Goal: Task Accomplishment & Management: Manage account settings

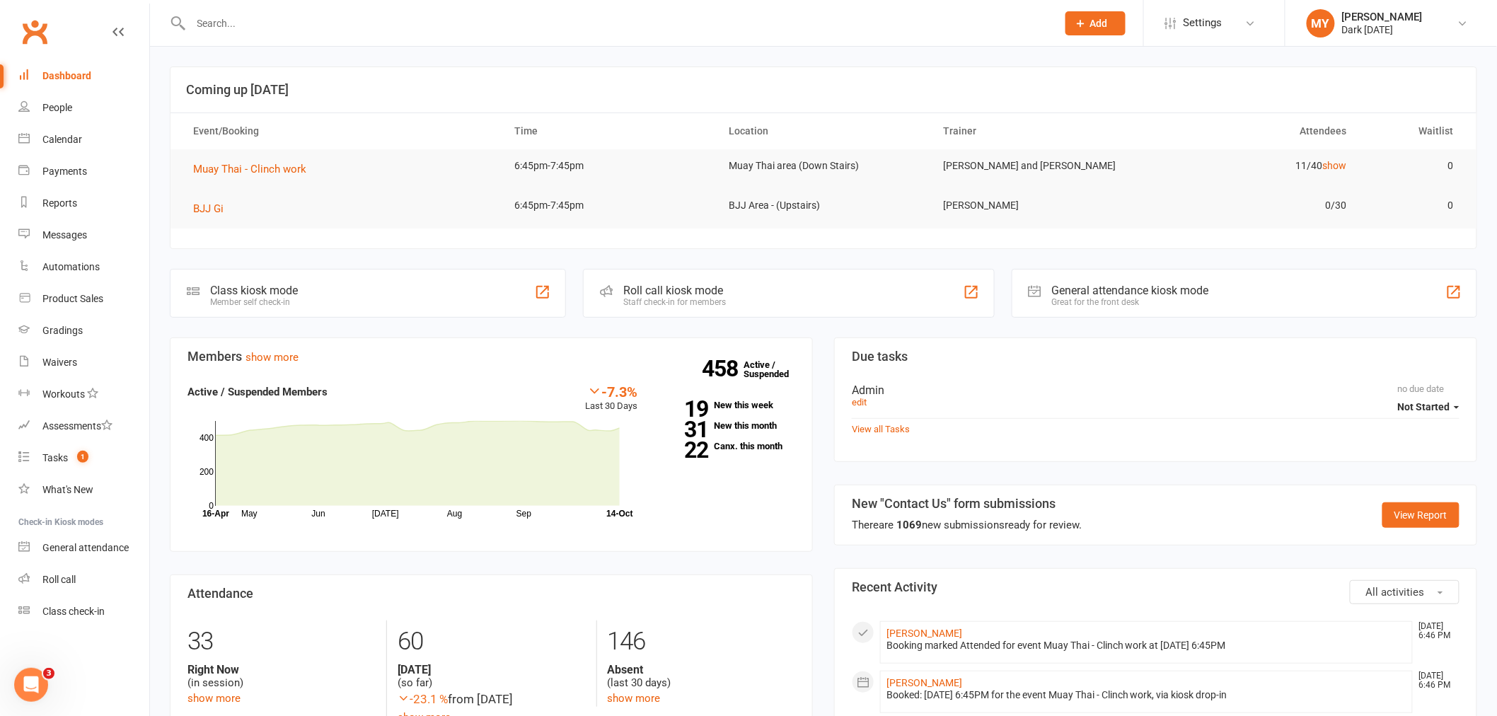
click at [224, 13] on input "text" at bounding box center [617, 23] width 860 height 20
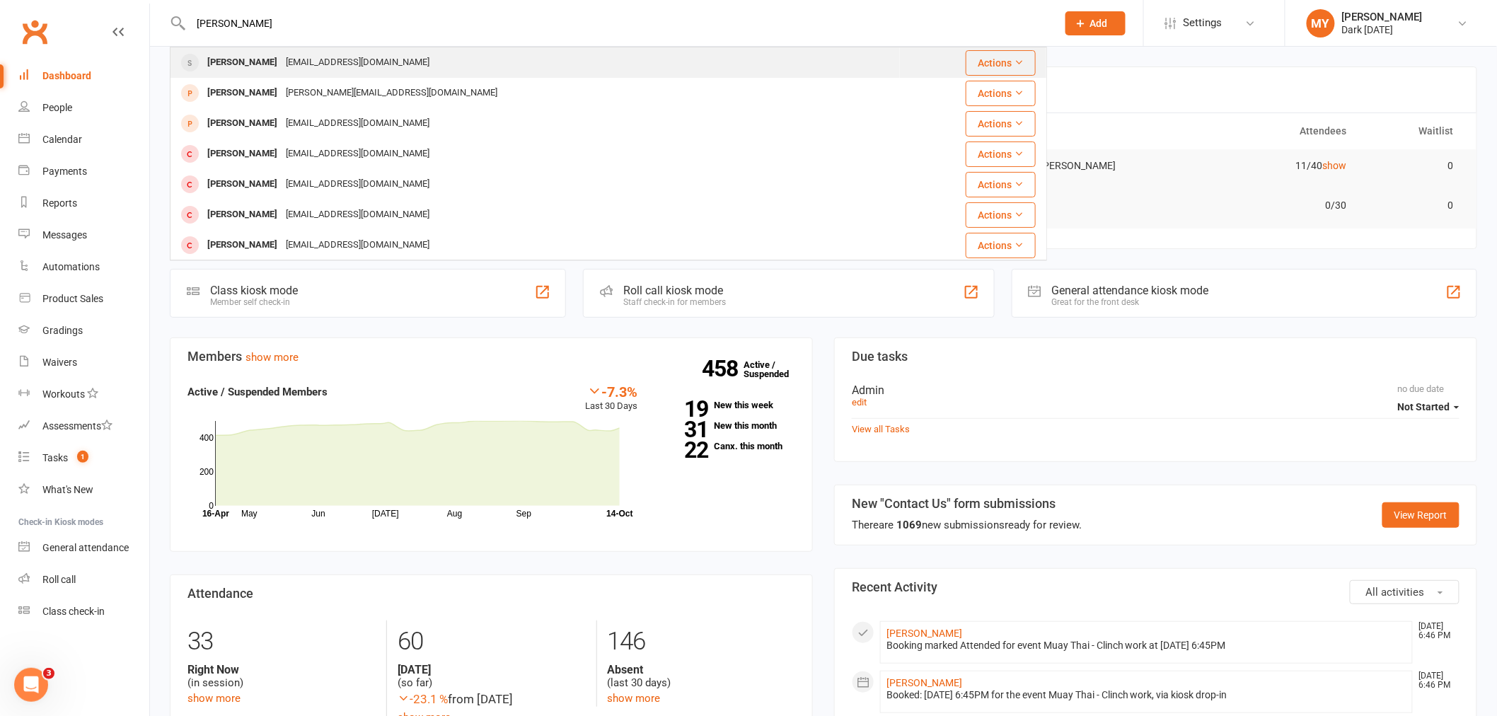
type input "[PERSON_NAME]"
click at [252, 62] on div "[PERSON_NAME]" at bounding box center [242, 62] width 79 height 21
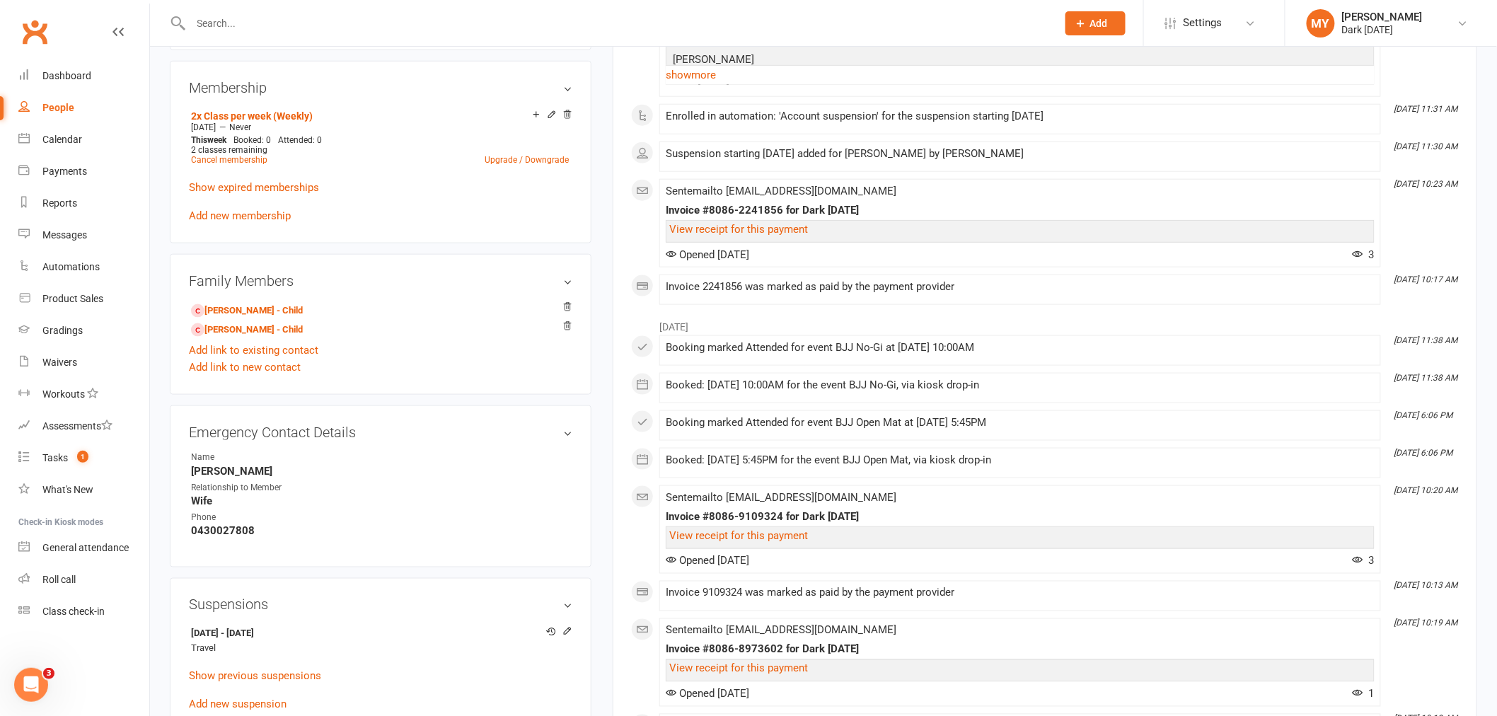
scroll to position [708, 0]
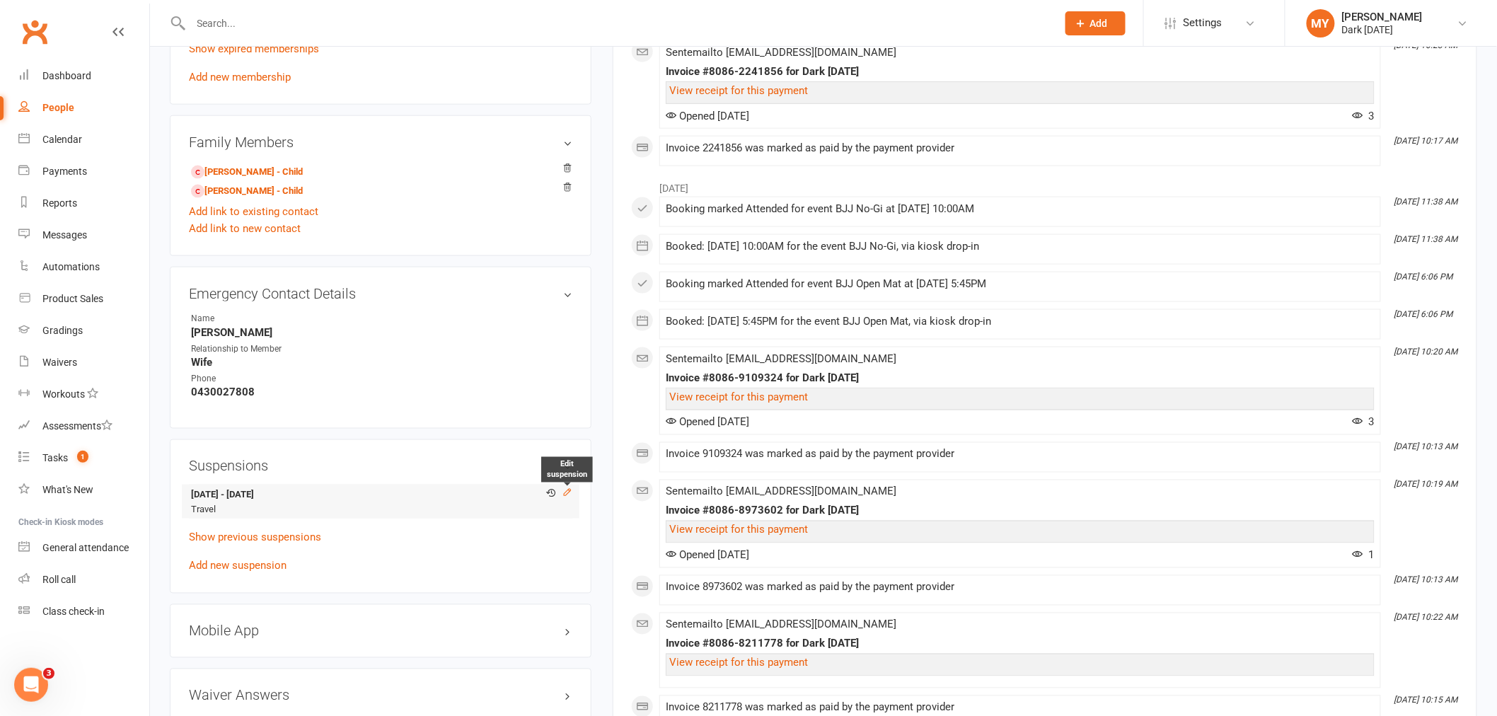
click at [570, 495] on icon at bounding box center [568, 493] width 10 height 10
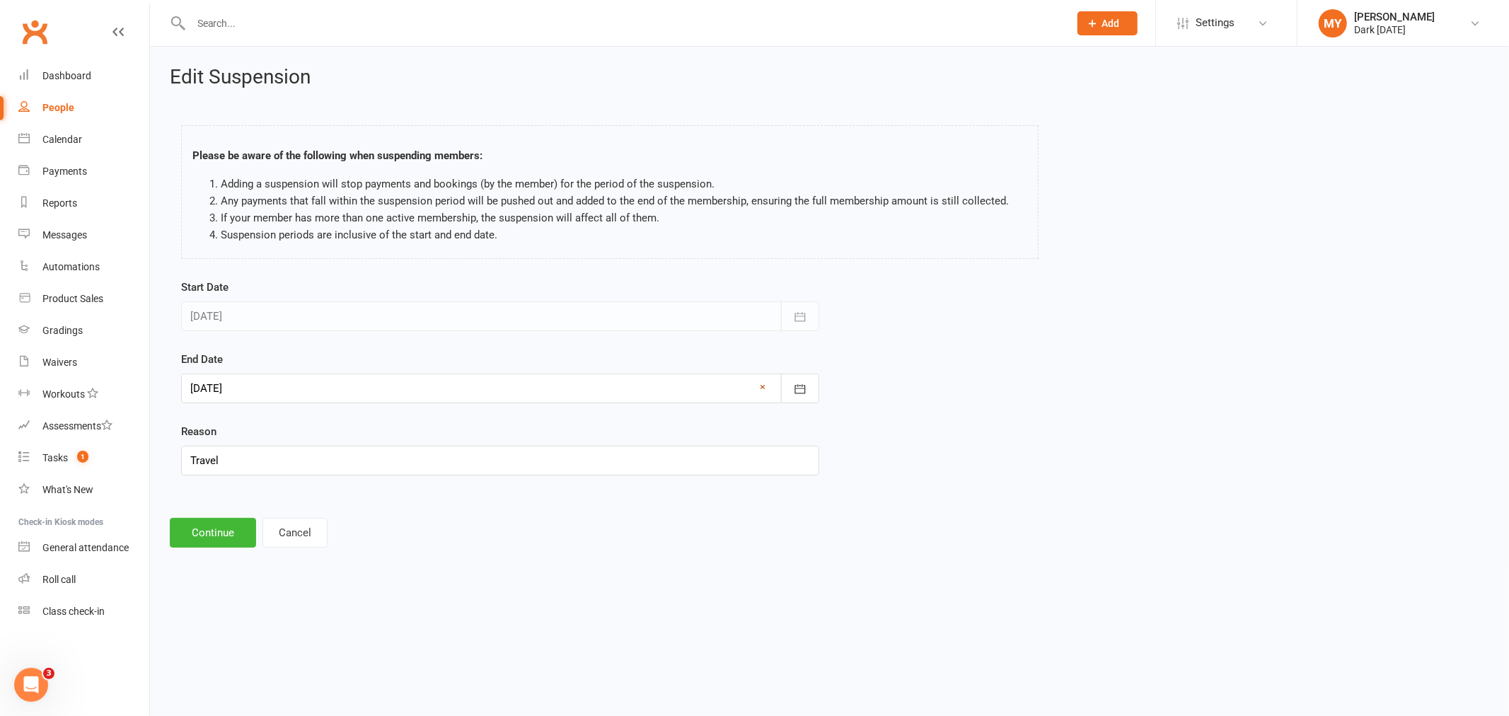
click at [765, 387] on link "×" at bounding box center [764, 387] width 6 height 17
click at [253, 384] on div at bounding box center [500, 389] width 638 height 30
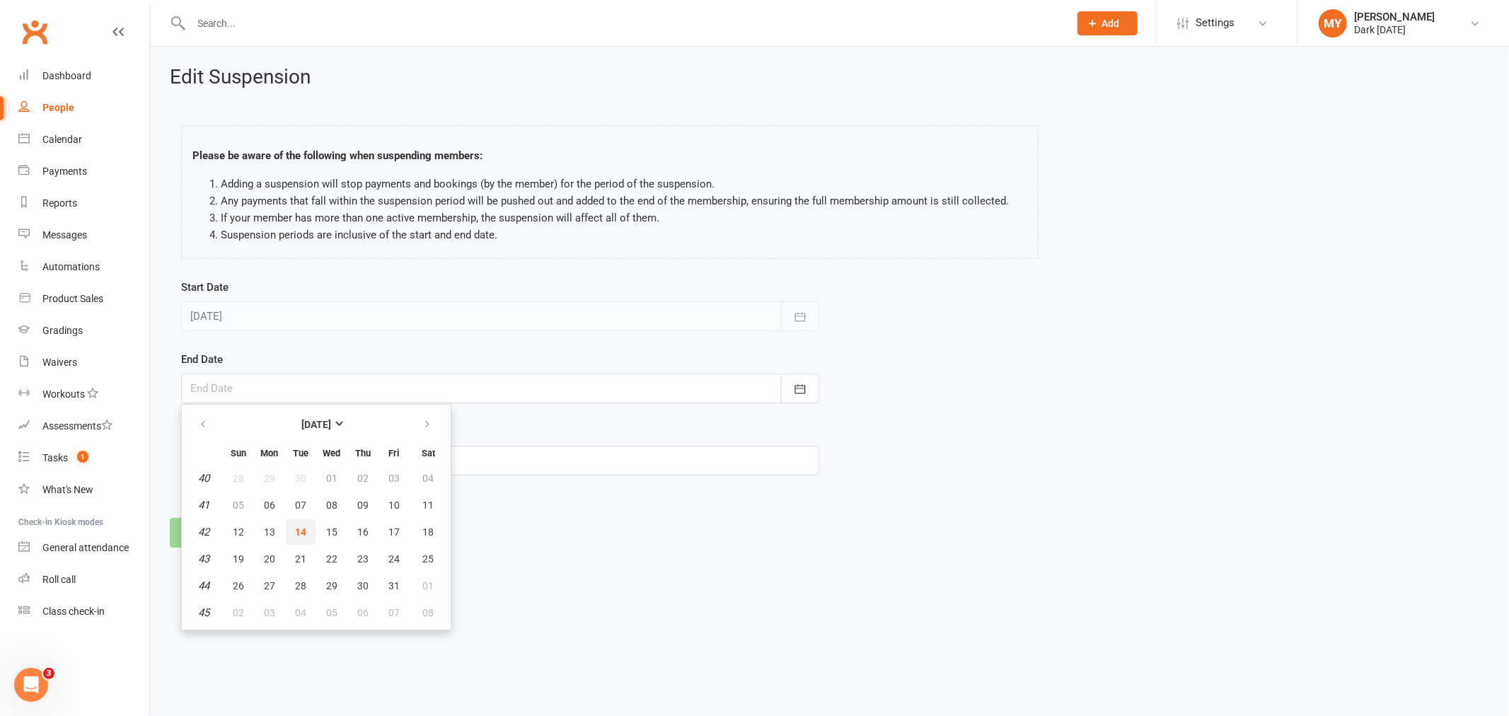
click at [303, 526] on span "14" at bounding box center [300, 531] width 11 height 11
type input "[DATE]"
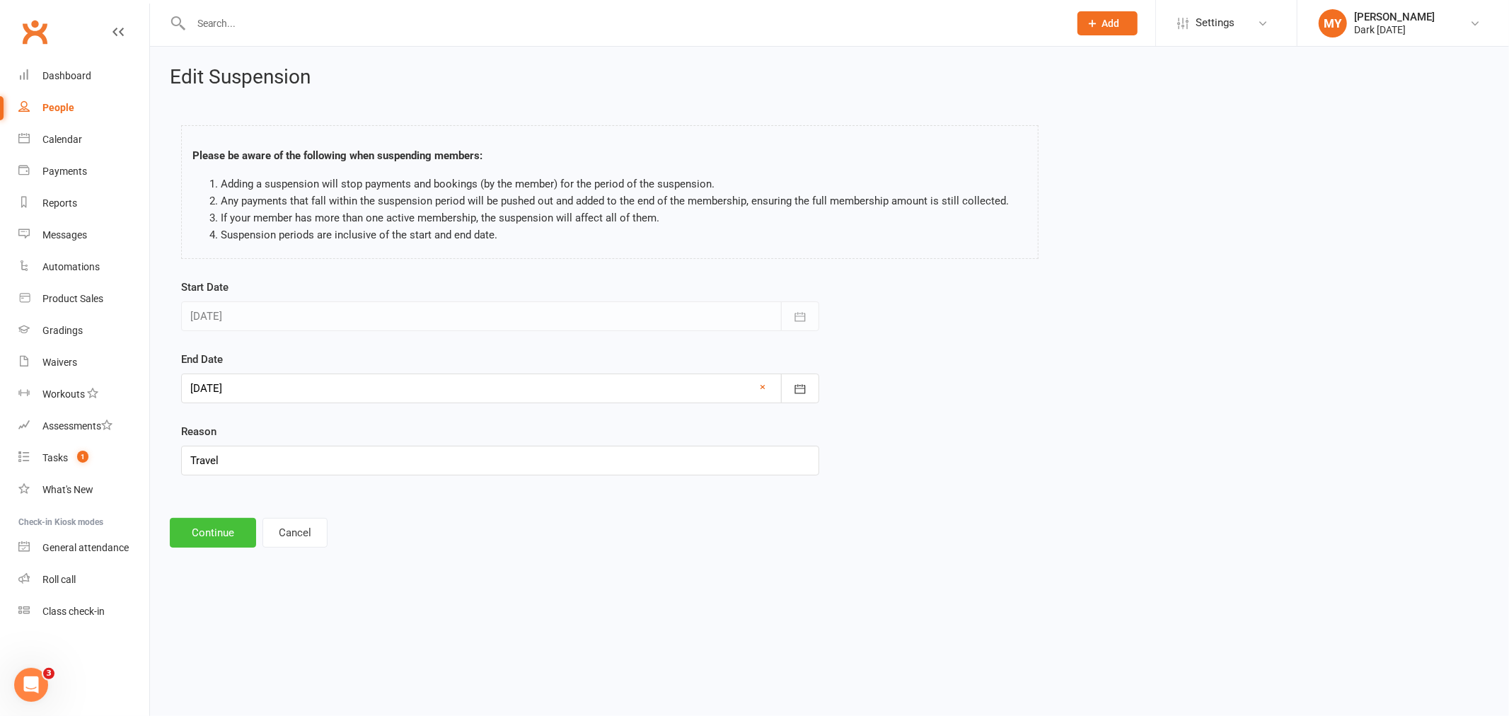
click at [227, 539] on button "Continue" at bounding box center [213, 533] width 86 height 30
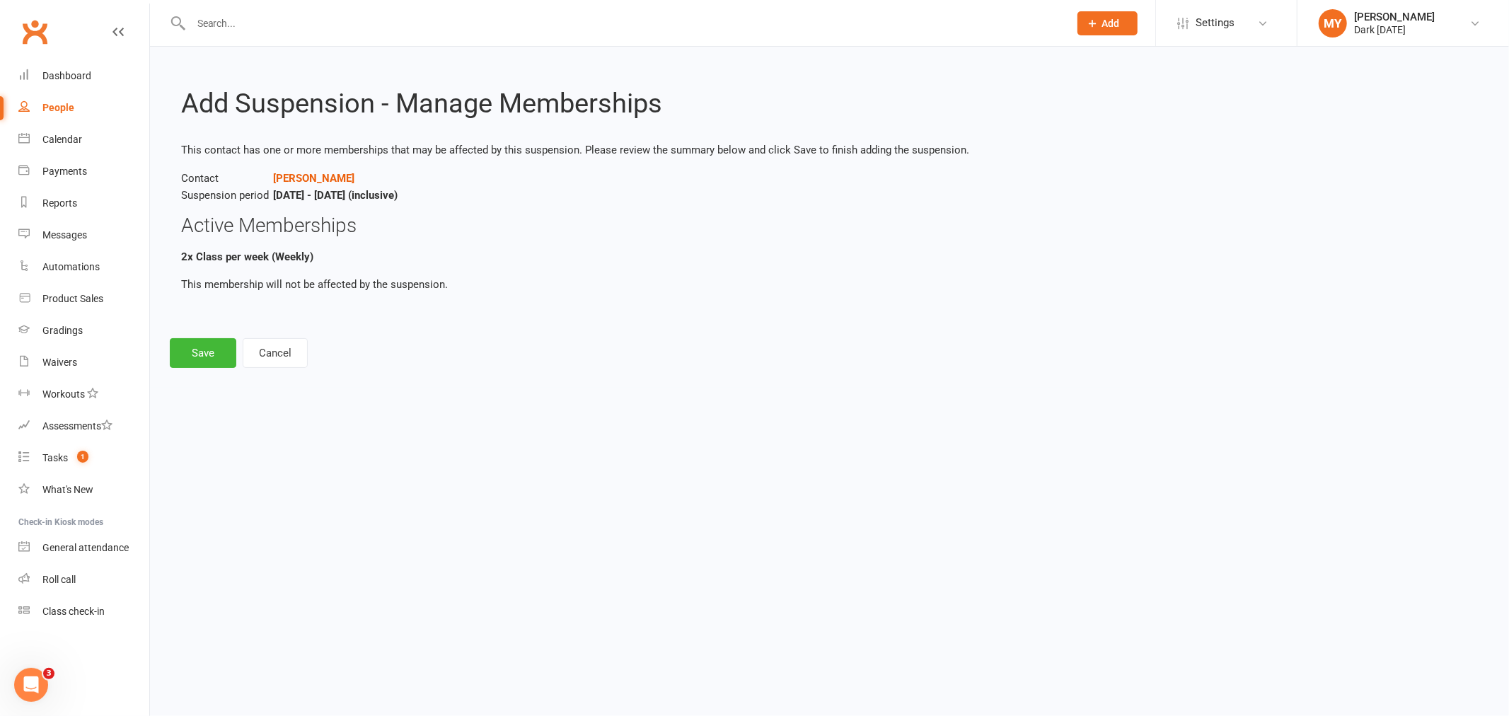
click at [214, 335] on div "Add Suspension - Manage Memberships This contact has one or more memberships th…" at bounding box center [829, 217] width 1359 height 341
click at [217, 340] on button "Save" at bounding box center [203, 353] width 67 height 30
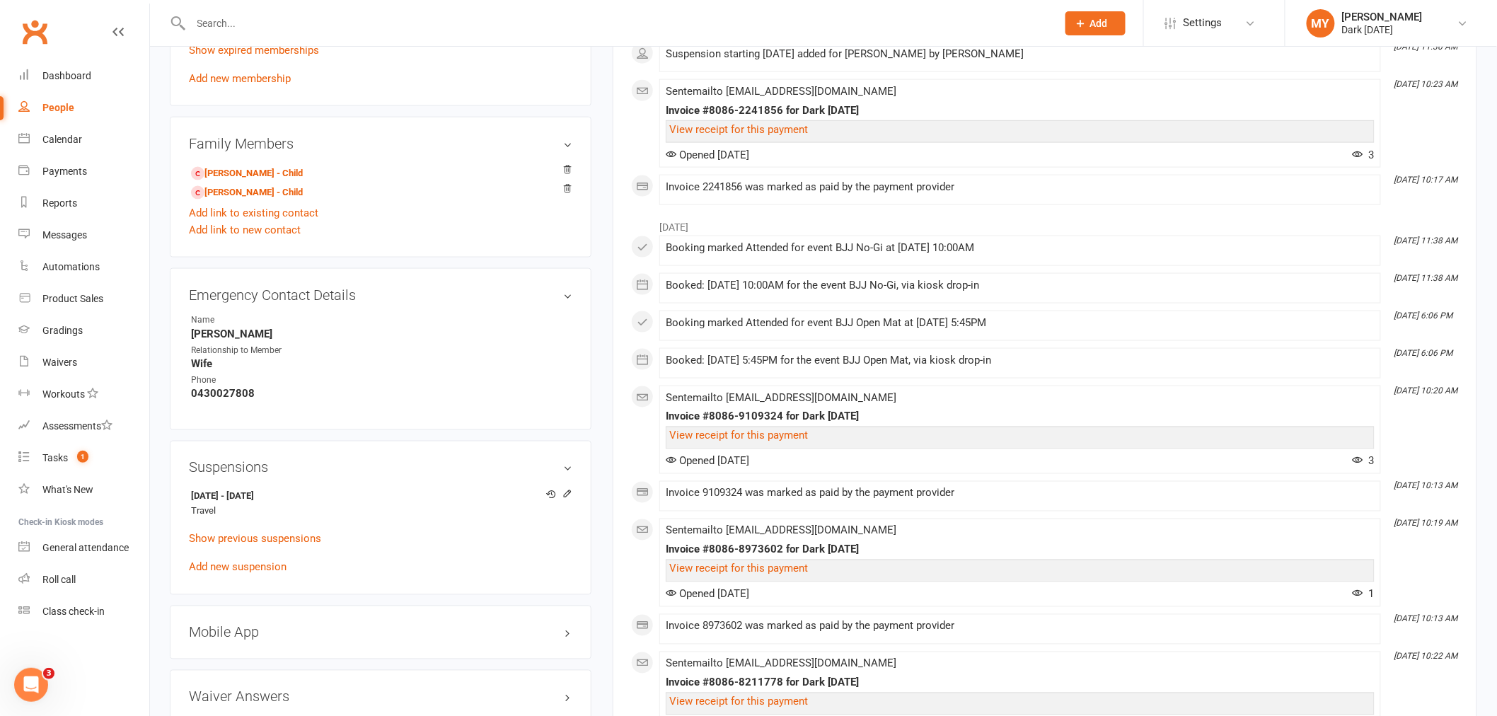
scroll to position [708, 0]
click at [255, 574] on div "[DATE] - [DATE] Travel Show previous suspensions Add new suspension" at bounding box center [381, 530] width 384 height 91
click at [255, 569] on link "Add new suspension" at bounding box center [238, 566] width 98 height 13
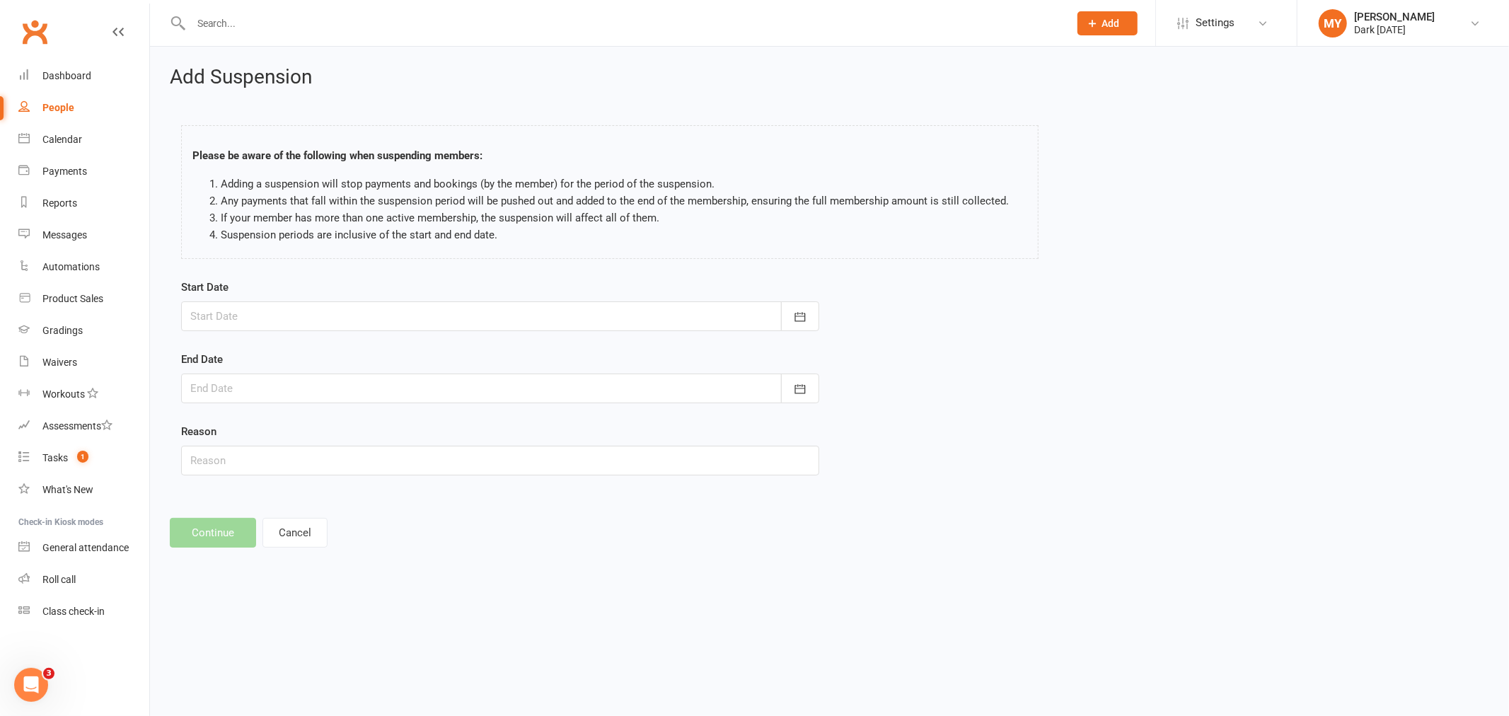
click at [218, 328] on div at bounding box center [500, 316] width 638 height 30
click at [273, 483] on button "20" at bounding box center [270, 486] width 30 height 25
type input "[DATE]"
click at [291, 399] on div at bounding box center [500, 389] width 638 height 30
click at [389, 555] on span "24" at bounding box center [393, 558] width 11 height 11
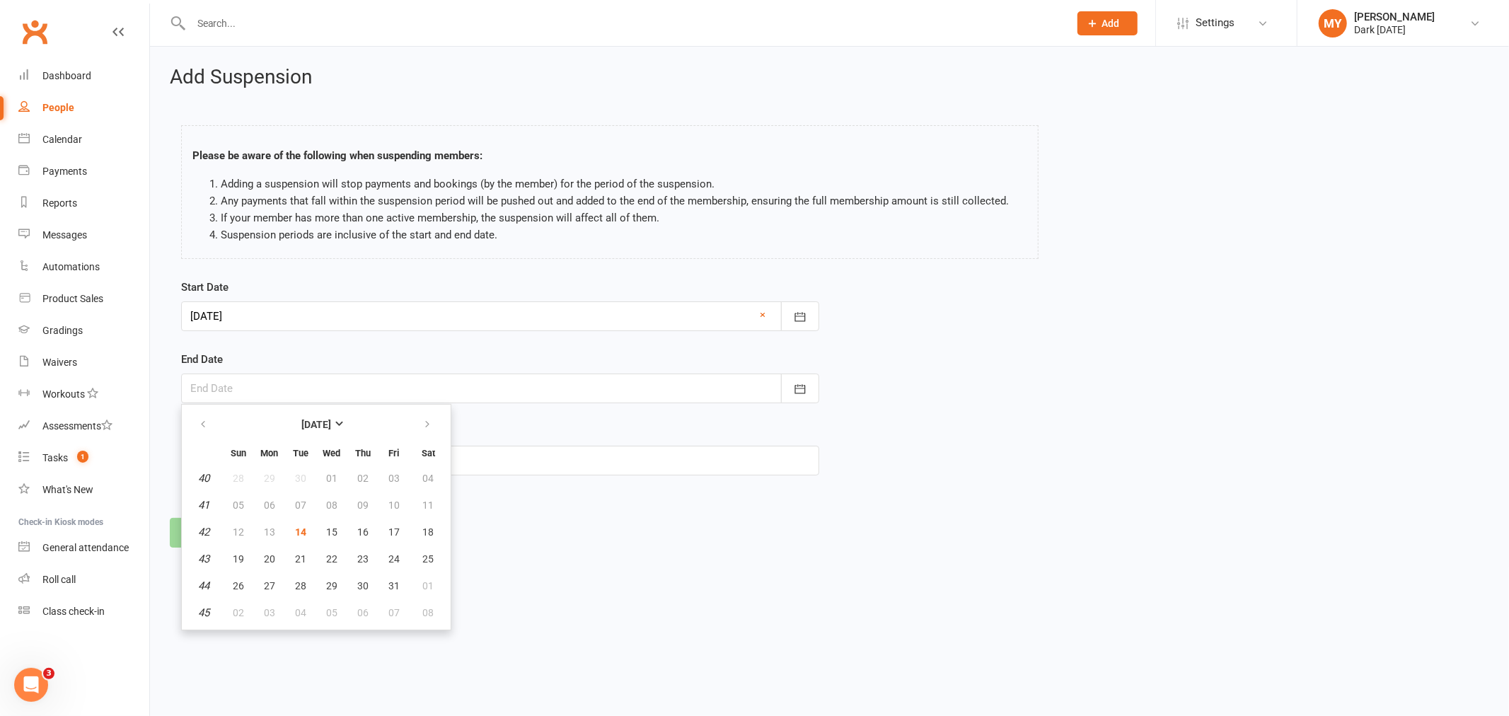
type input "[DATE]"
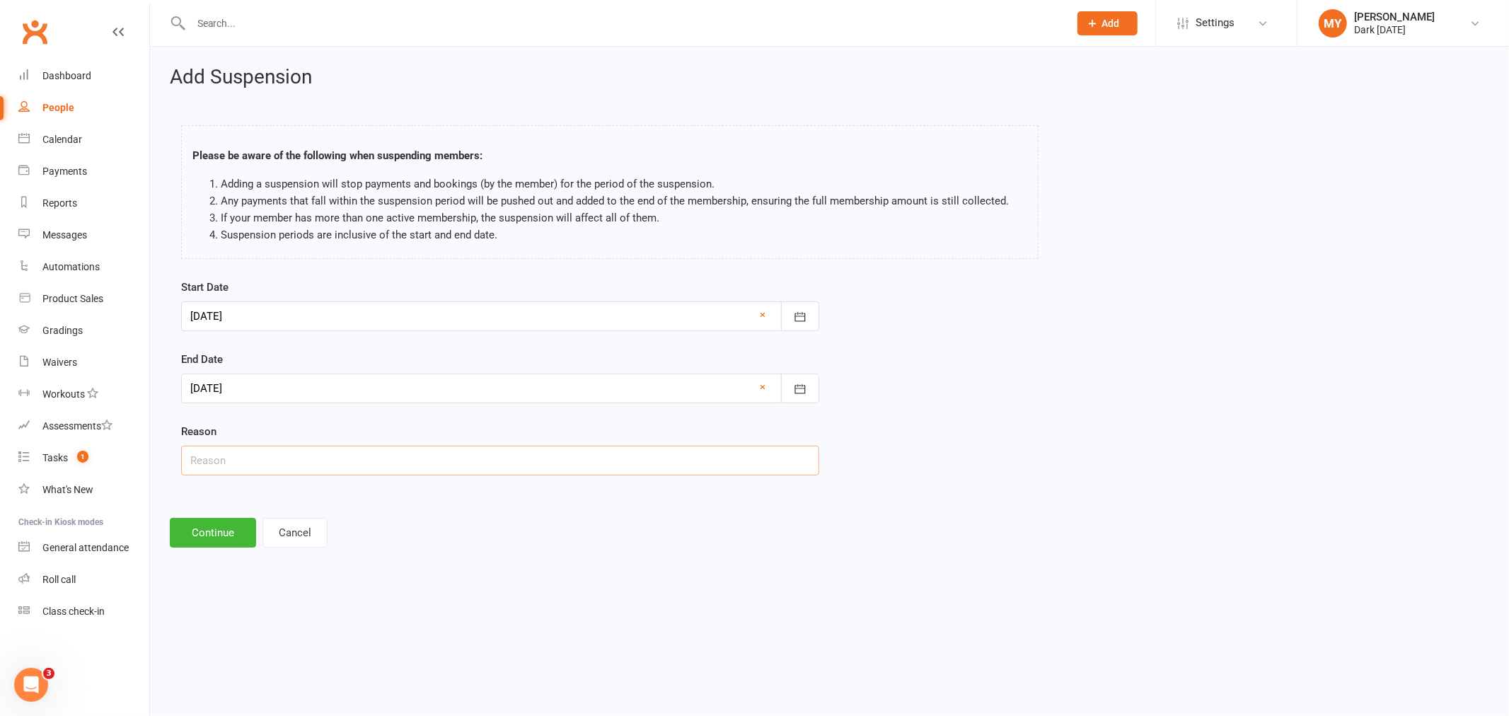
click at [221, 461] on input "text" at bounding box center [500, 461] width 638 height 30
type input "Work Travel"
click at [222, 531] on button "Continue" at bounding box center [213, 533] width 86 height 30
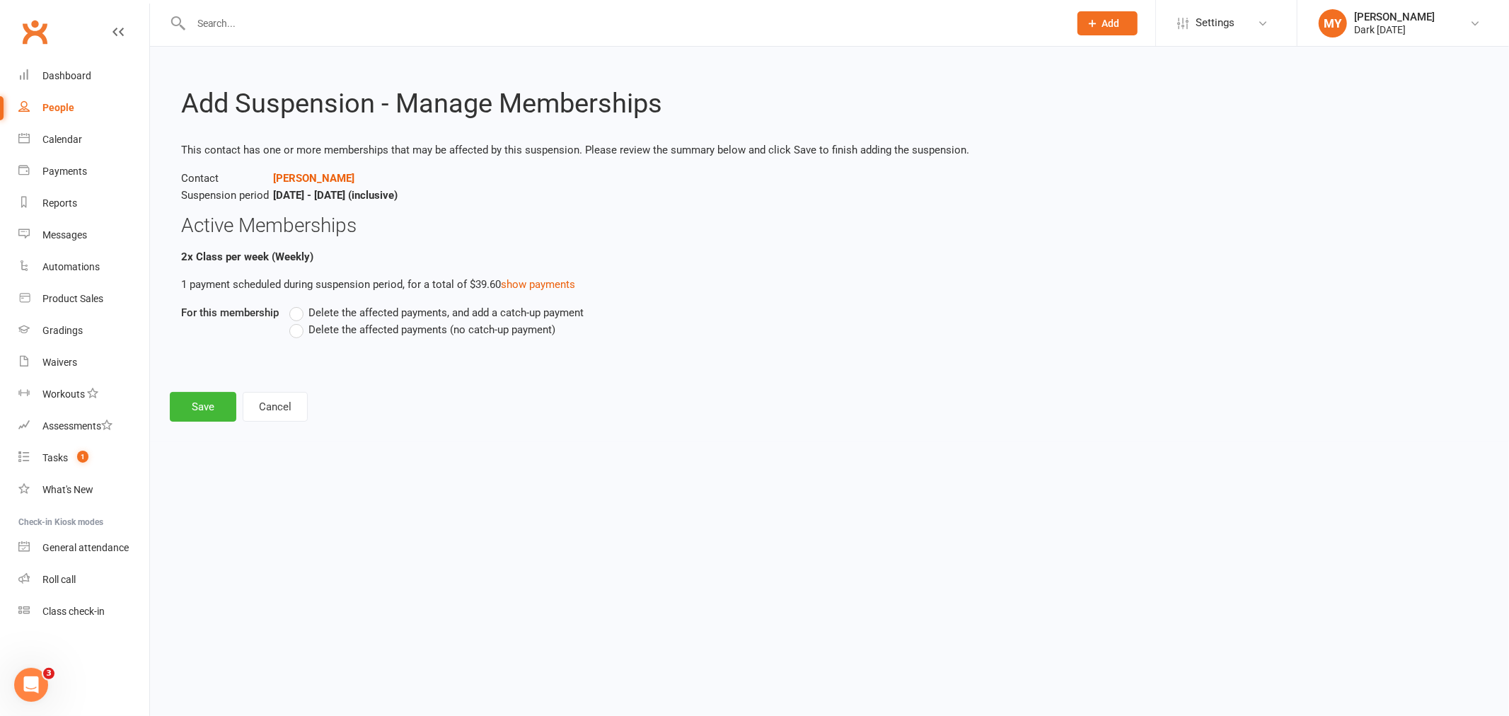
click at [370, 327] on span "Delete the affected payments (no catch-up payment)" at bounding box center [432, 328] width 247 height 15
click at [299, 321] on input "Delete the affected payments (no catch-up payment)" at bounding box center [293, 321] width 9 height 0
click at [216, 415] on button "Save" at bounding box center [203, 407] width 67 height 30
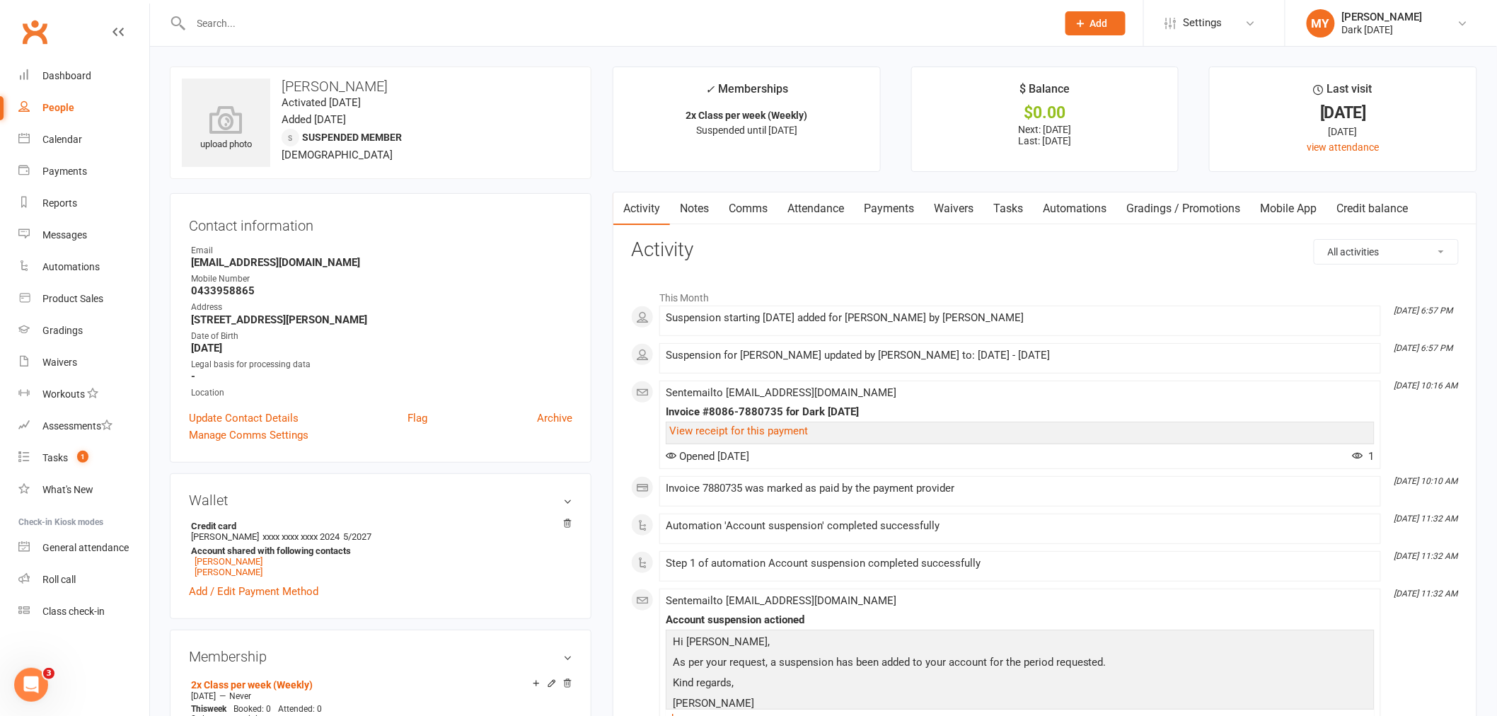
click at [274, 22] on input "text" at bounding box center [617, 23] width 860 height 20
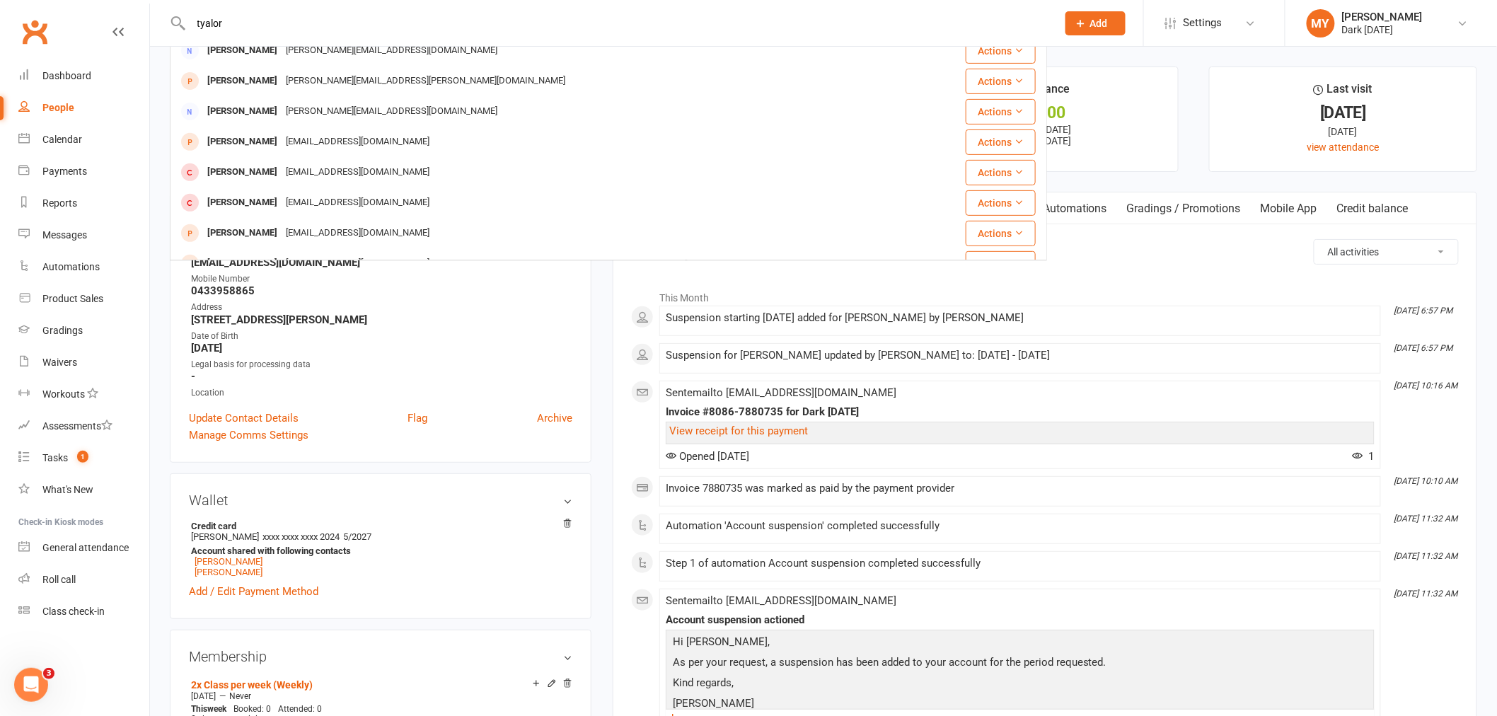
scroll to position [243, 0]
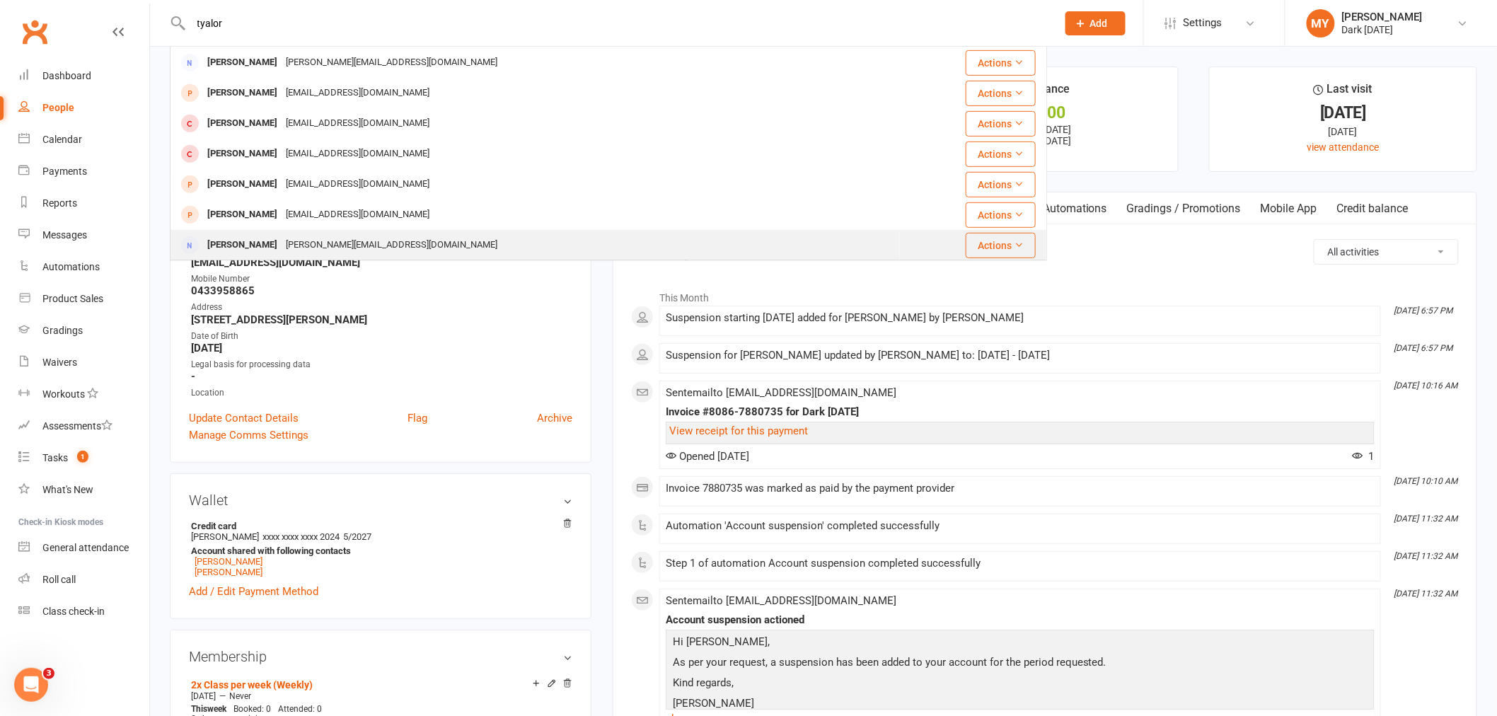
type input "tyalor"
click at [290, 245] on div "[PERSON_NAME][EMAIL_ADDRESS][DOMAIN_NAME]" at bounding box center [392, 245] width 220 height 21
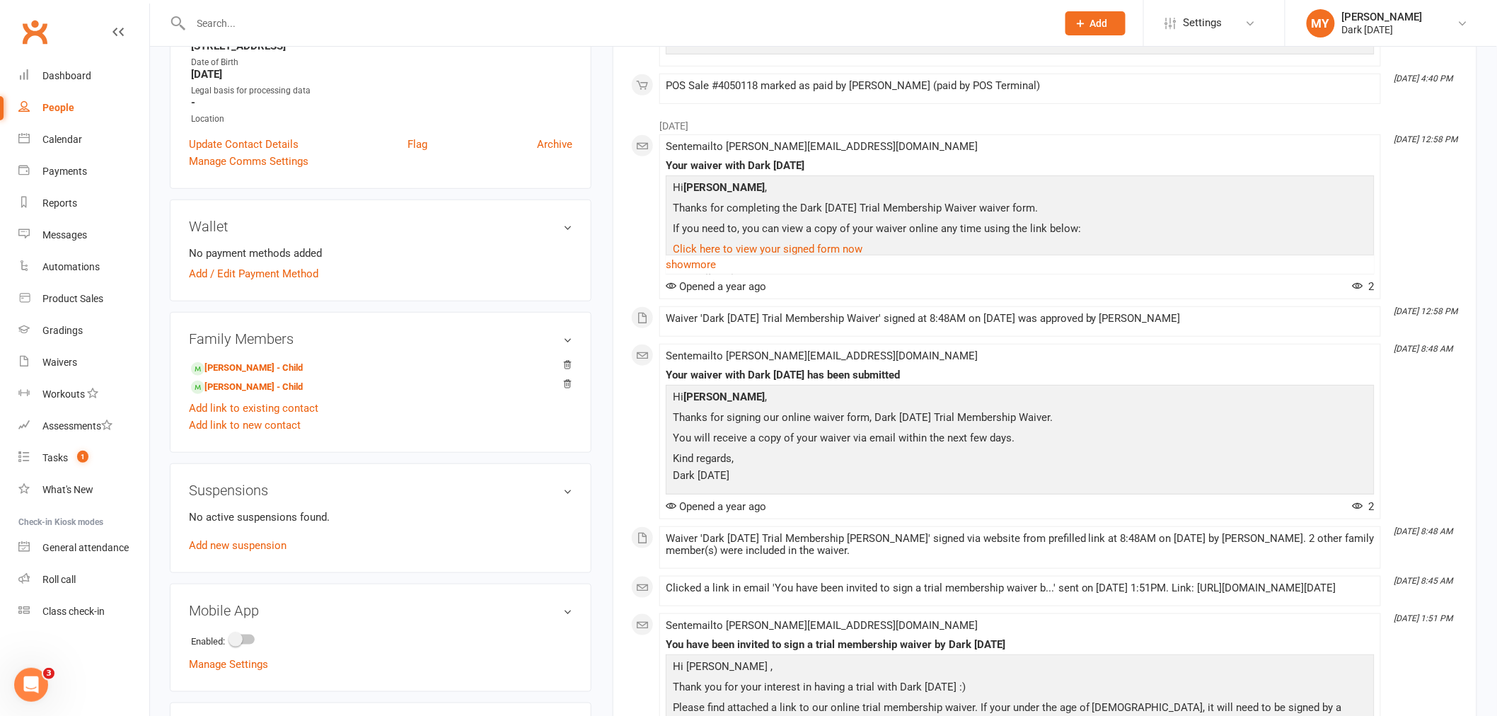
scroll to position [314, 0]
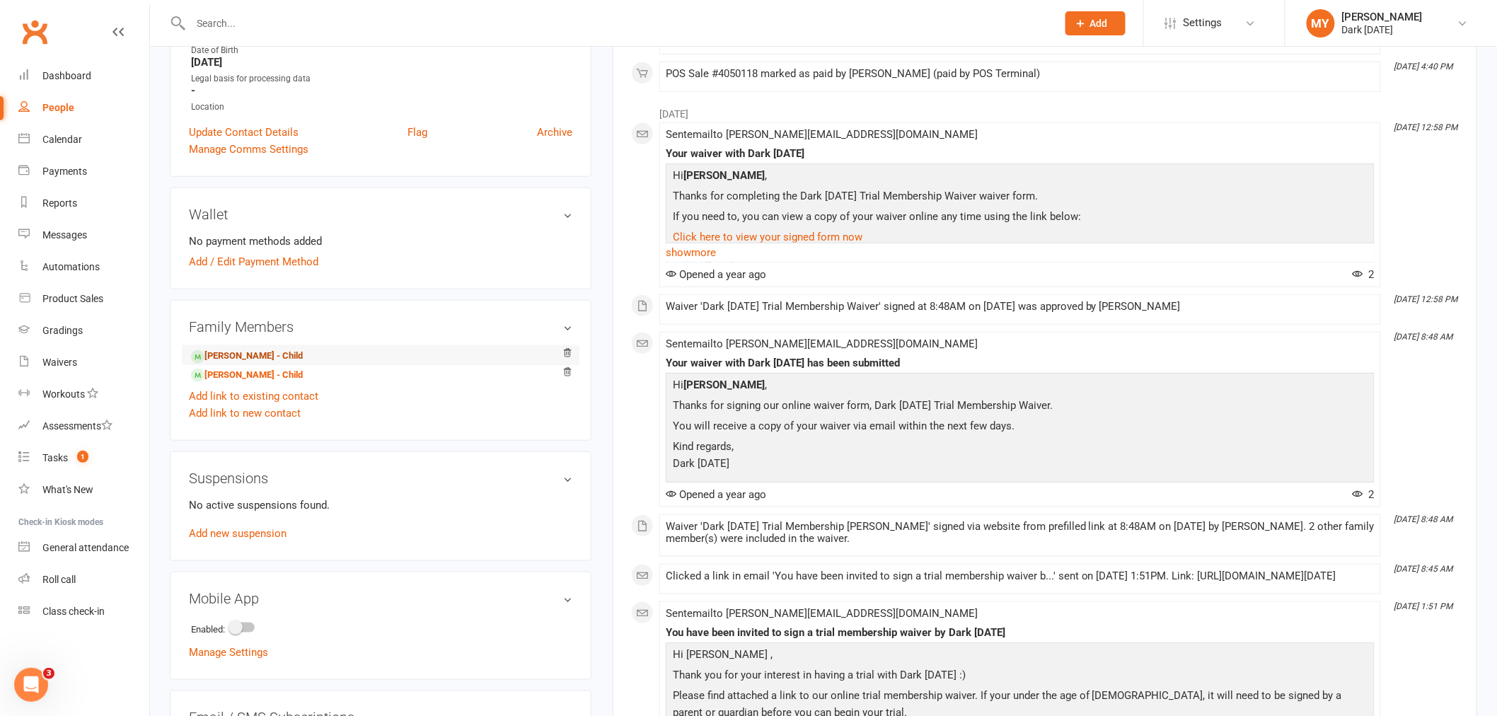
click at [255, 359] on link "[PERSON_NAME] - Child" at bounding box center [247, 356] width 112 height 15
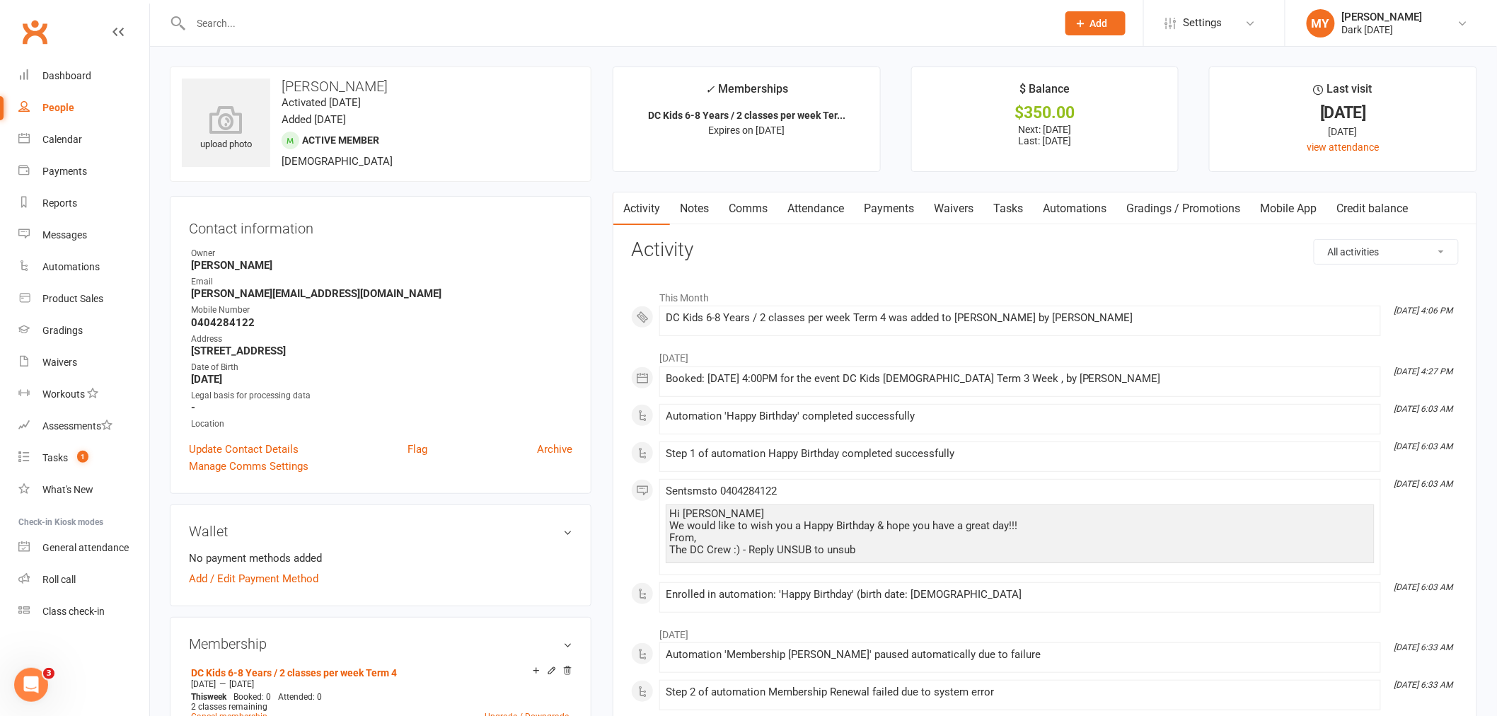
click at [868, 206] on link "Payments" at bounding box center [889, 208] width 70 height 33
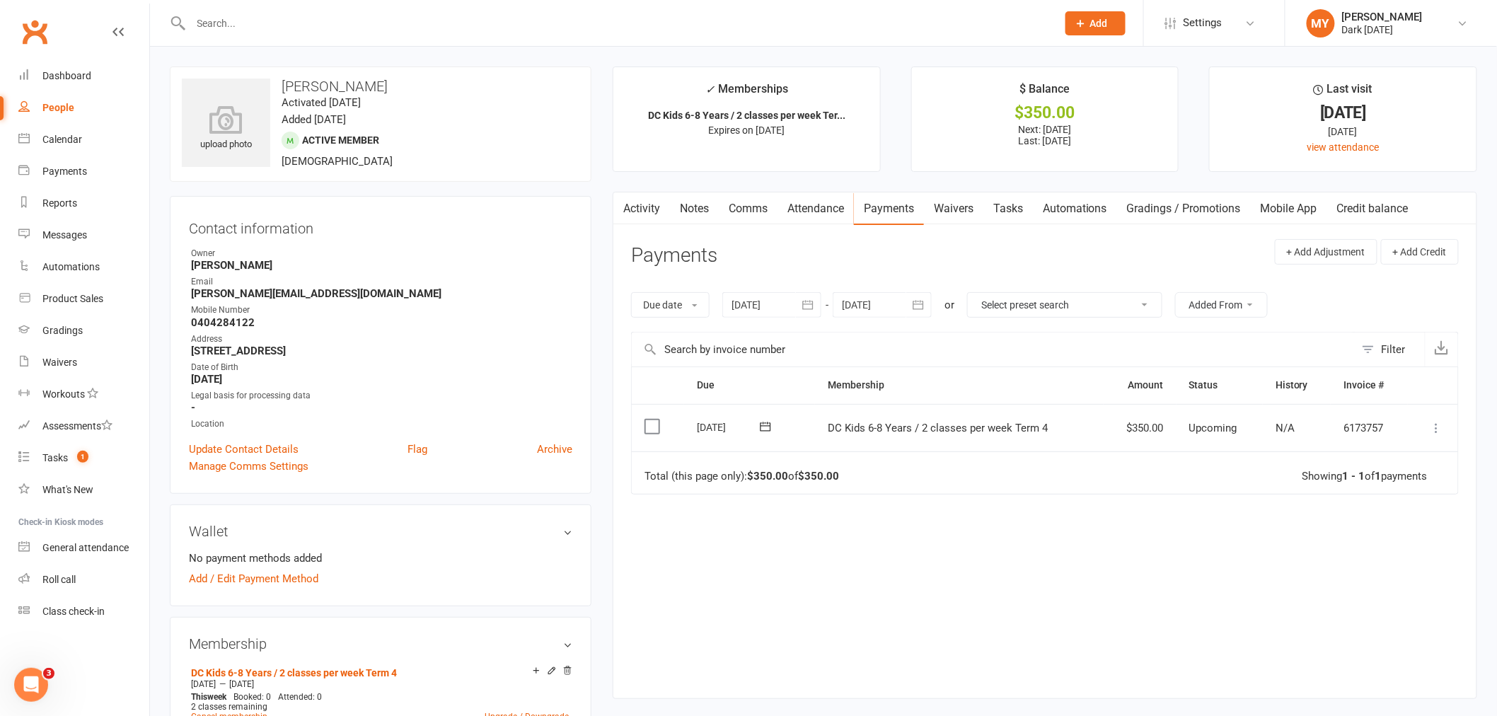
click at [1432, 429] on icon at bounding box center [1437, 428] width 14 height 14
click at [1378, 514] on link "Mark as Paid (Other)" at bounding box center [1375, 512] width 140 height 28
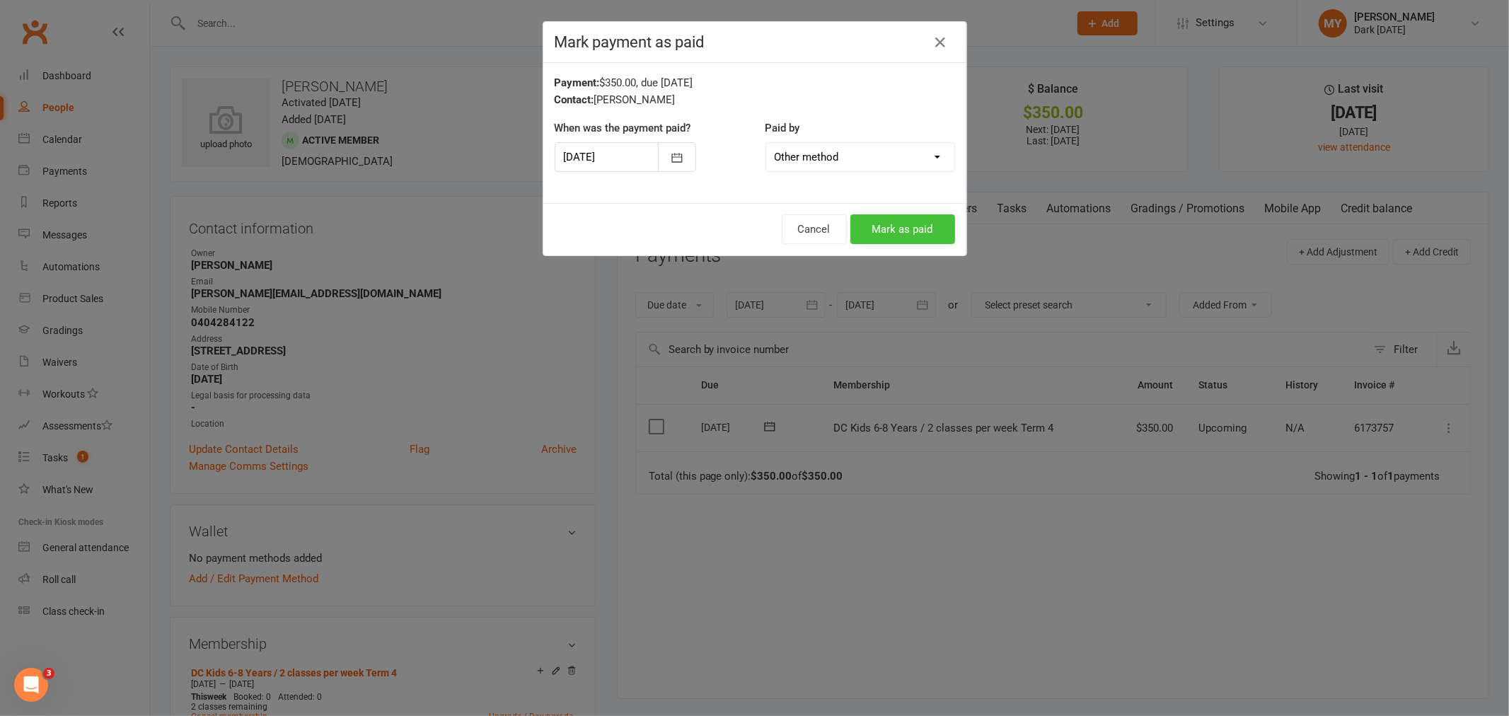
click at [906, 230] on button "Mark as paid" at bounding box center [903, 229] width 105 height 30
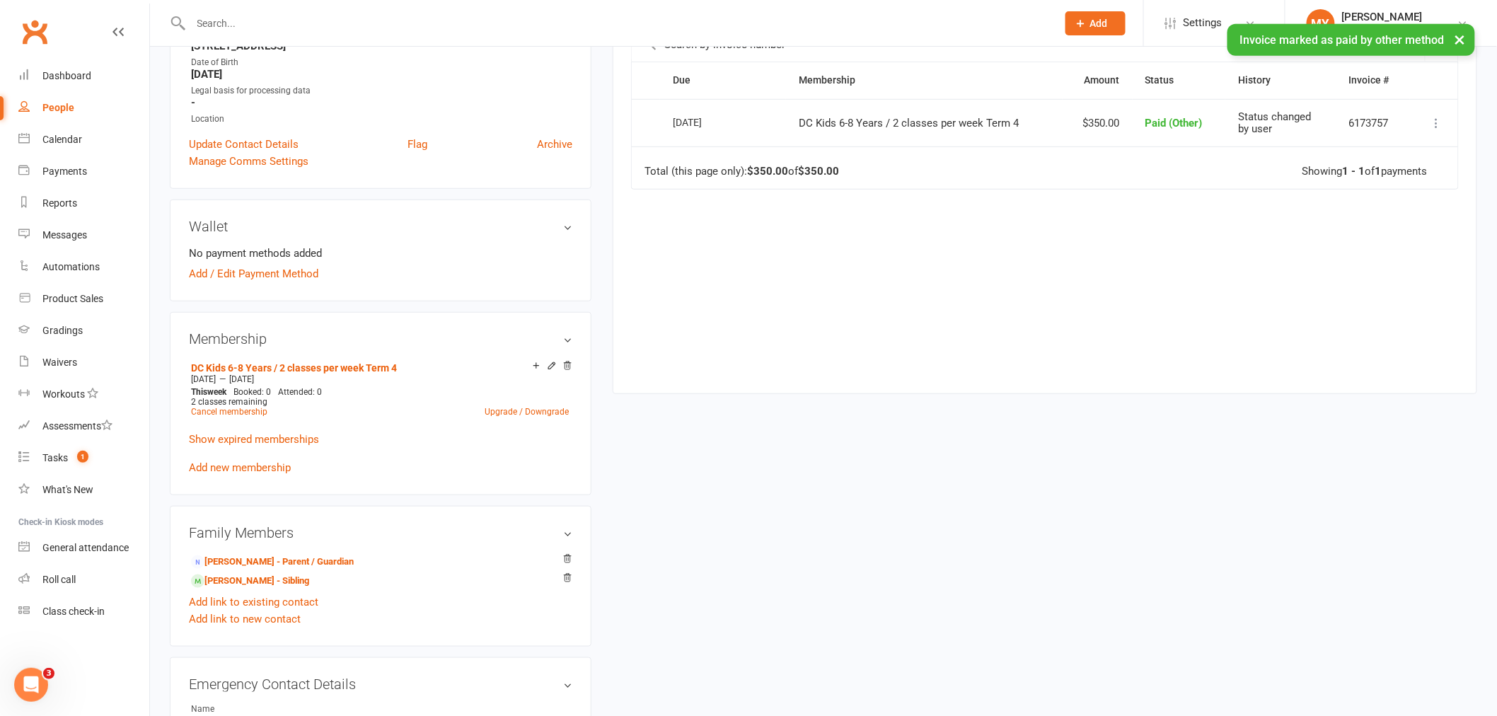
scroll to position [314, 0]
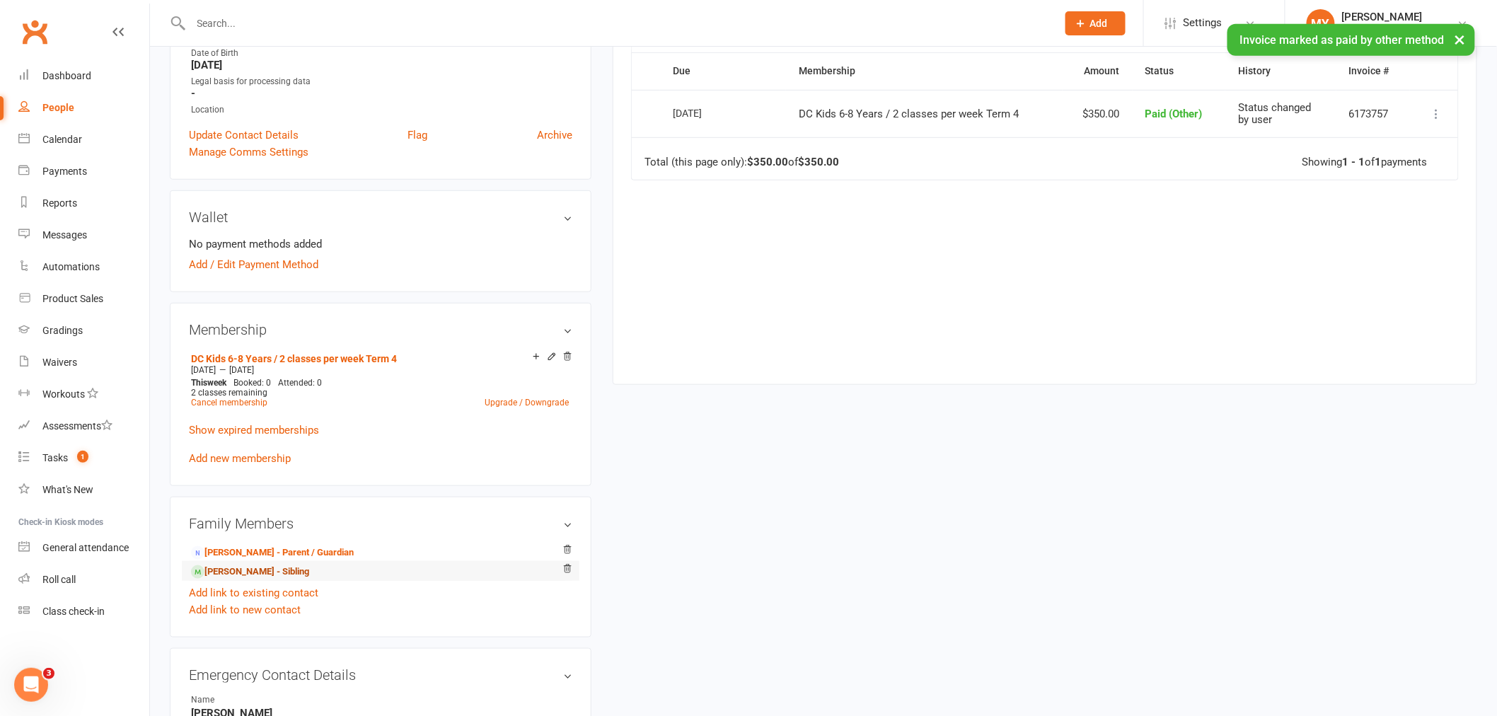
click at [229, 570] on link "[PERSON_NAME] - Sibling" at bounding box center [250, 572] width 118 height 15
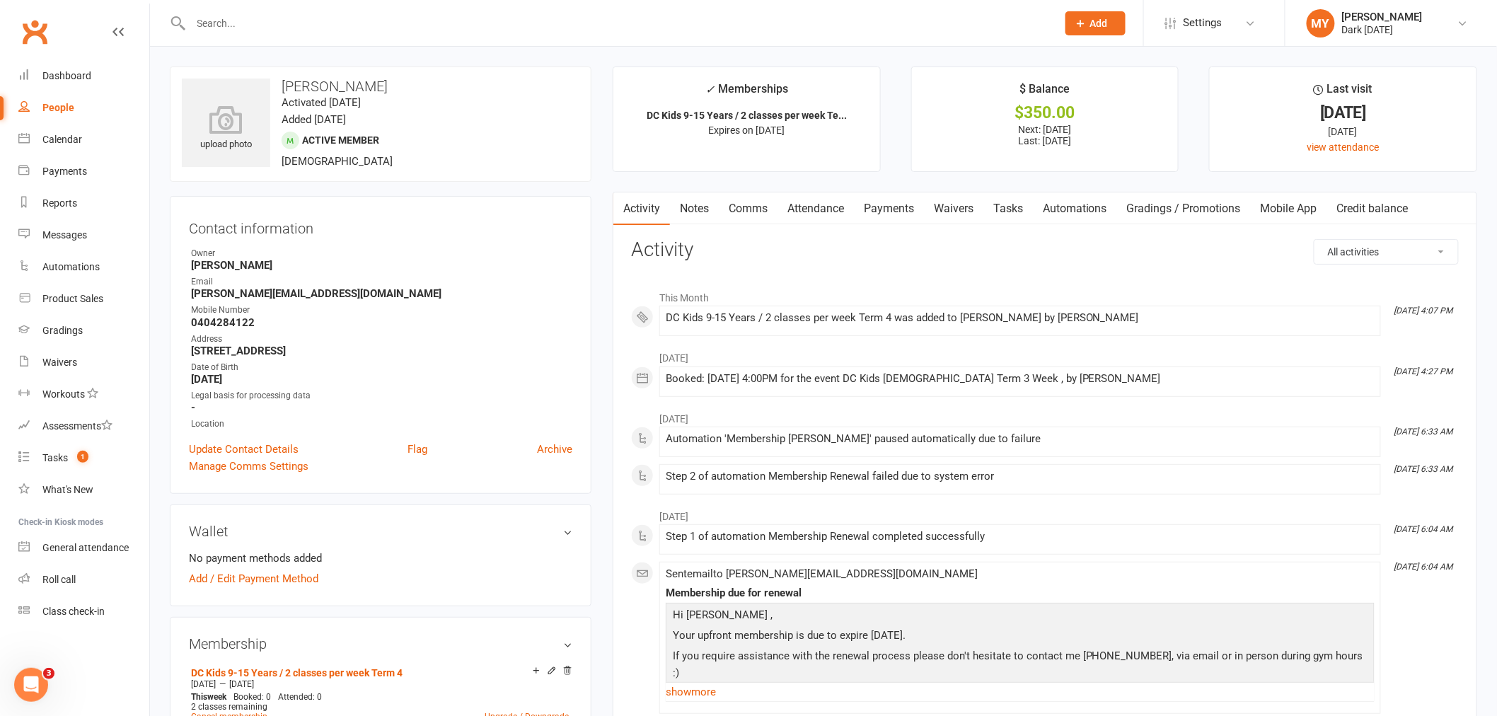
click at [886, 212] on link "Payments" at bounding box center [889, 208] width 70 height 33
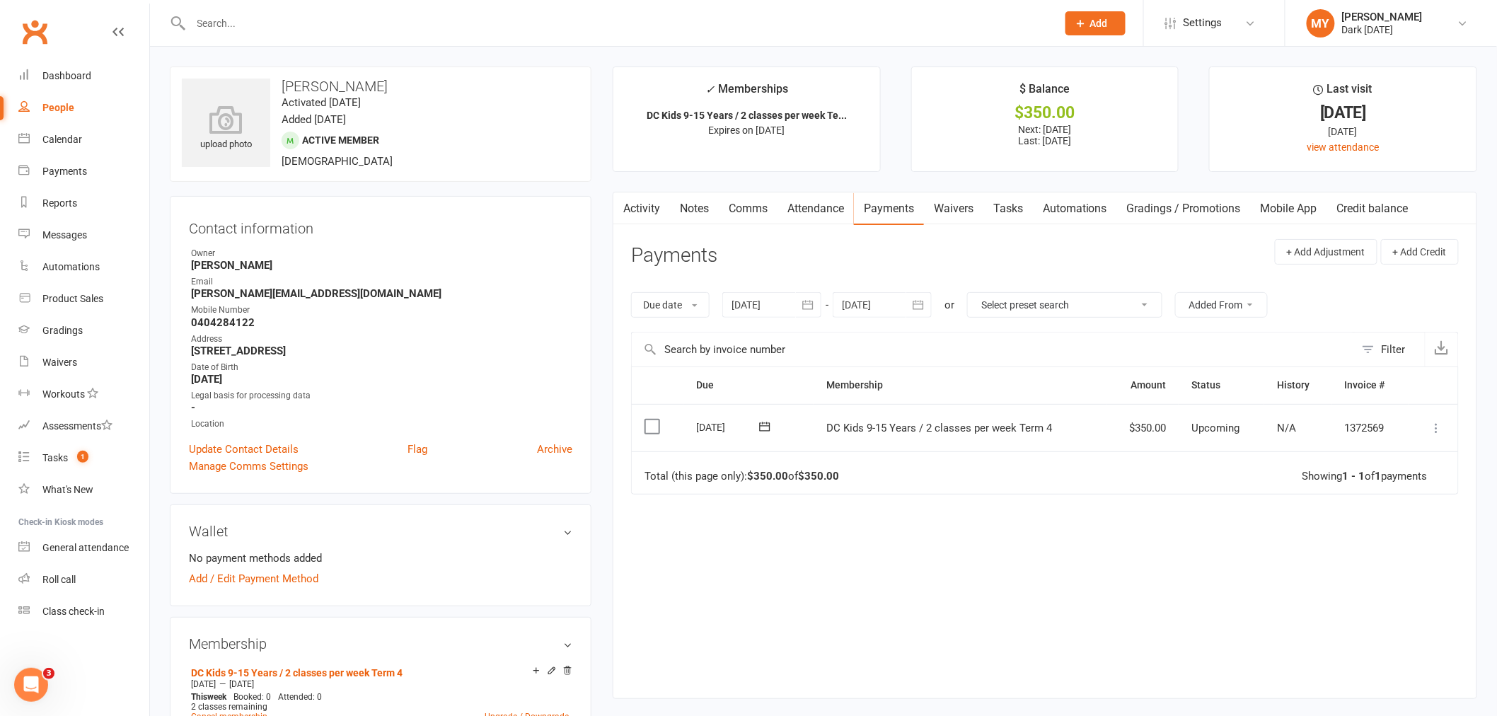
click at [1430, 430] on icon at bounding box center [1437, 428] width 14 height 14
click at [1380, 515] on link "Mark as Paid (Other)" at bounding box center [1375, 512] width 140 height 28
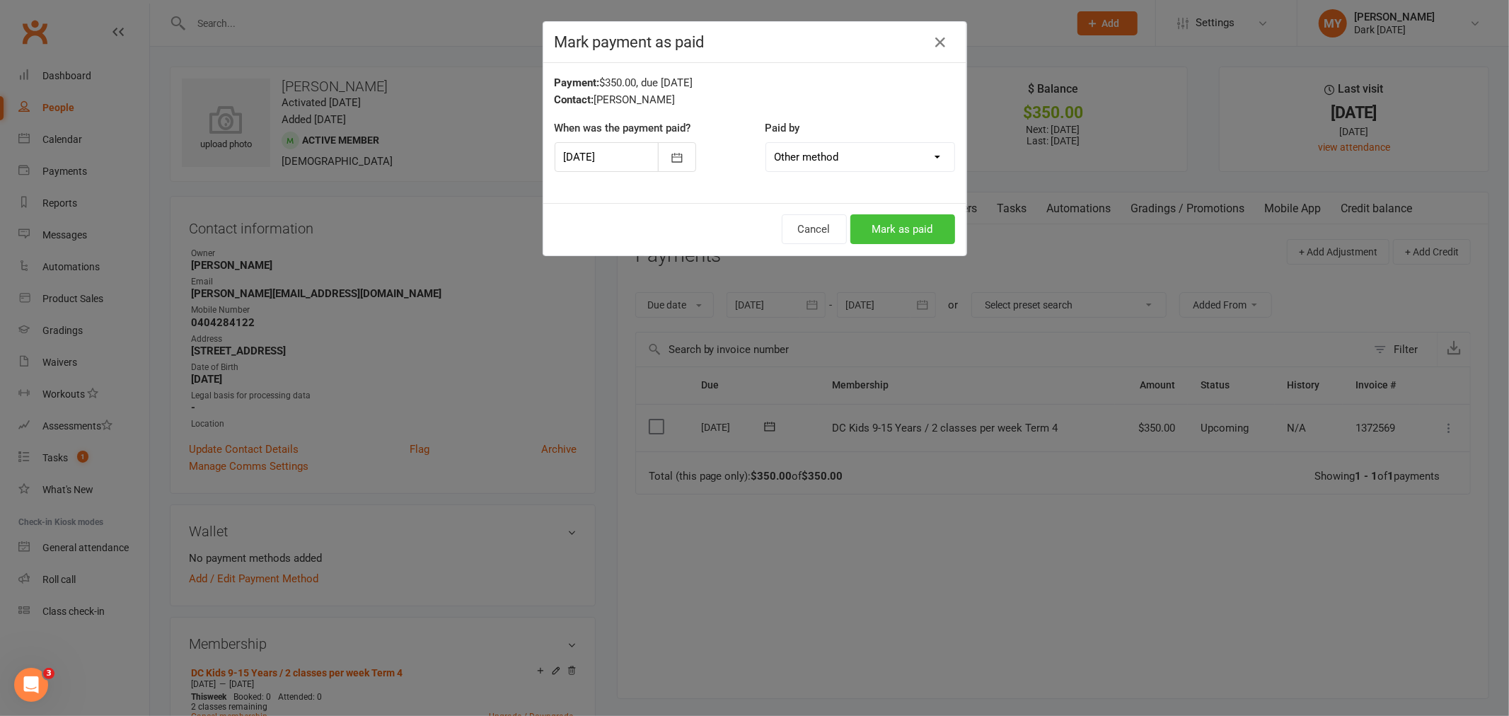
click at [925, 238] on button "Mark as paid" at bounding box center [903, 229] width 105 height 30
